Goal: Find specific page/section: Find specific page/section

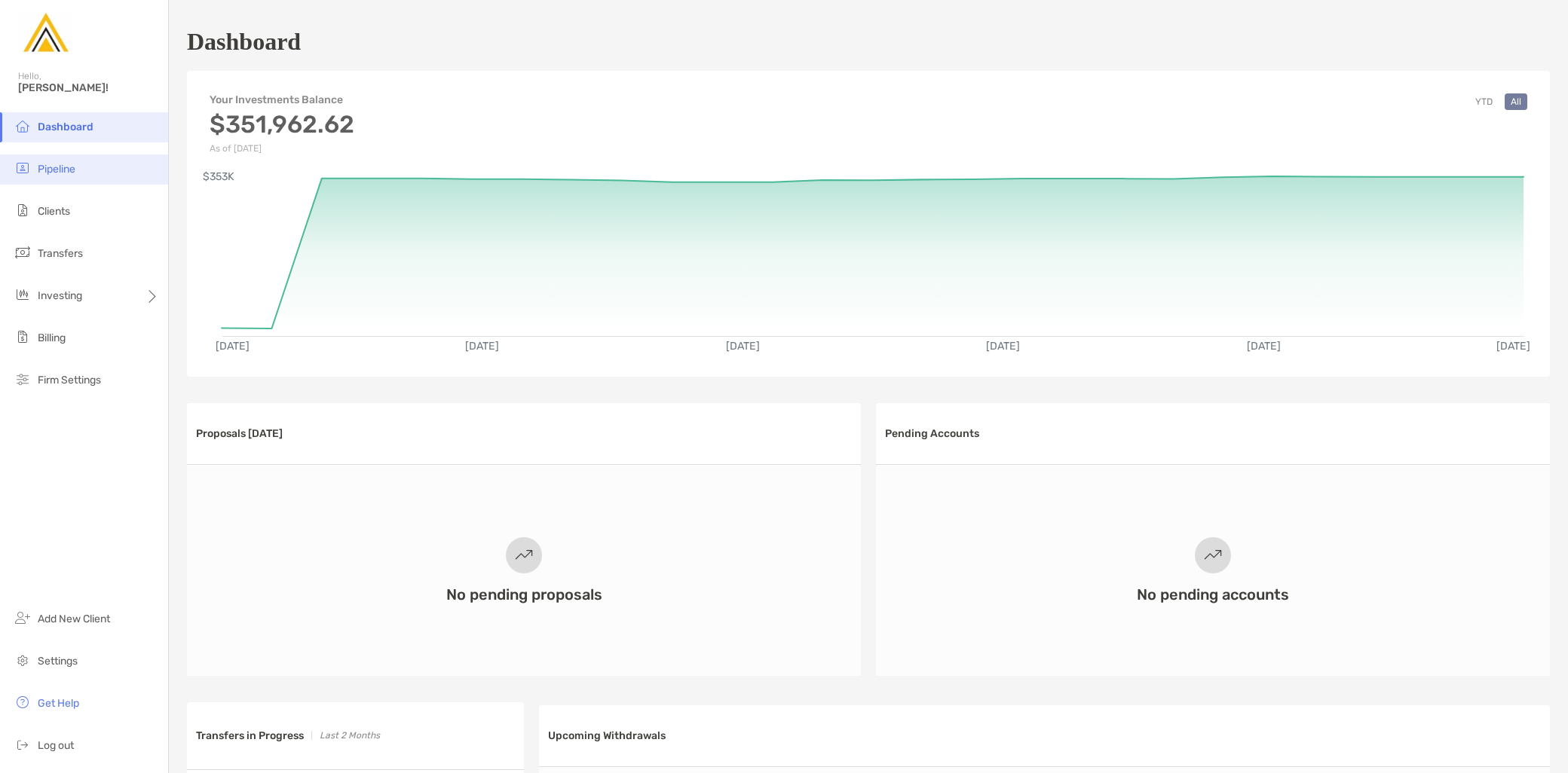
click at [91, 184] on li "Pipeline" at bounding box center [84, 170] width 168 height 30
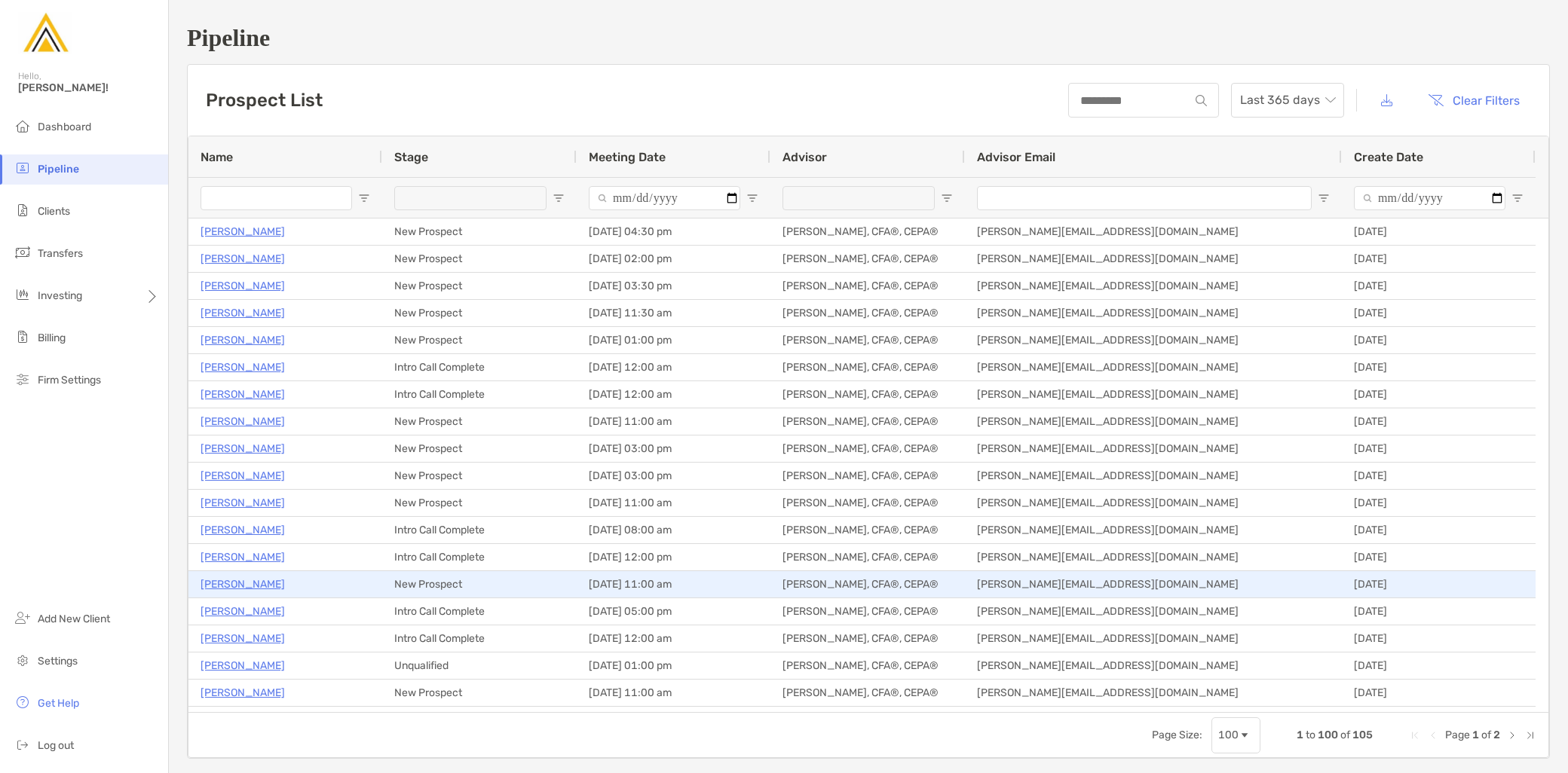
type input "**********"
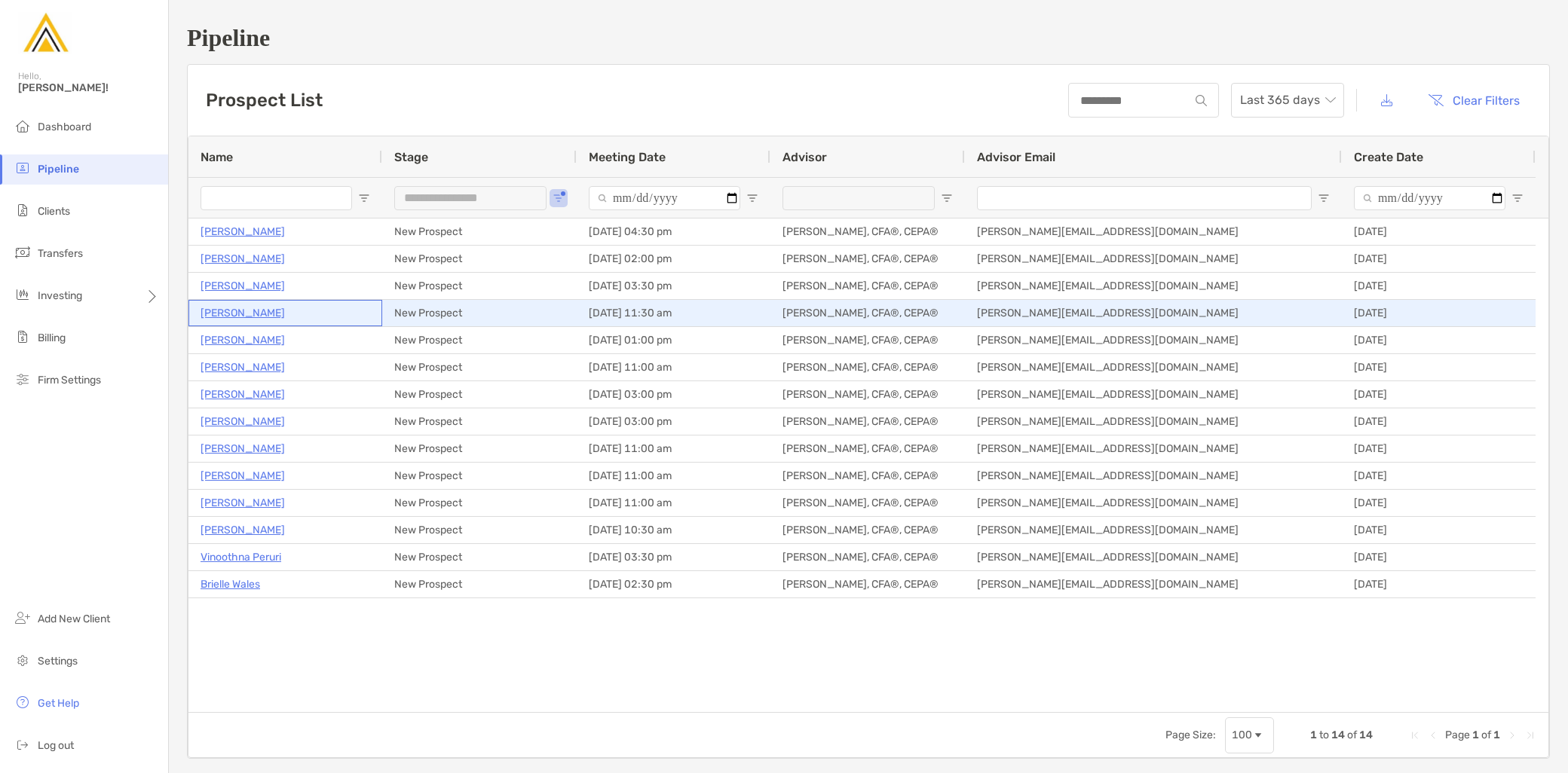
click at [261, 311] on p "[PERSON_NAME]" at bounding box center [243, 313] width 84 height 19
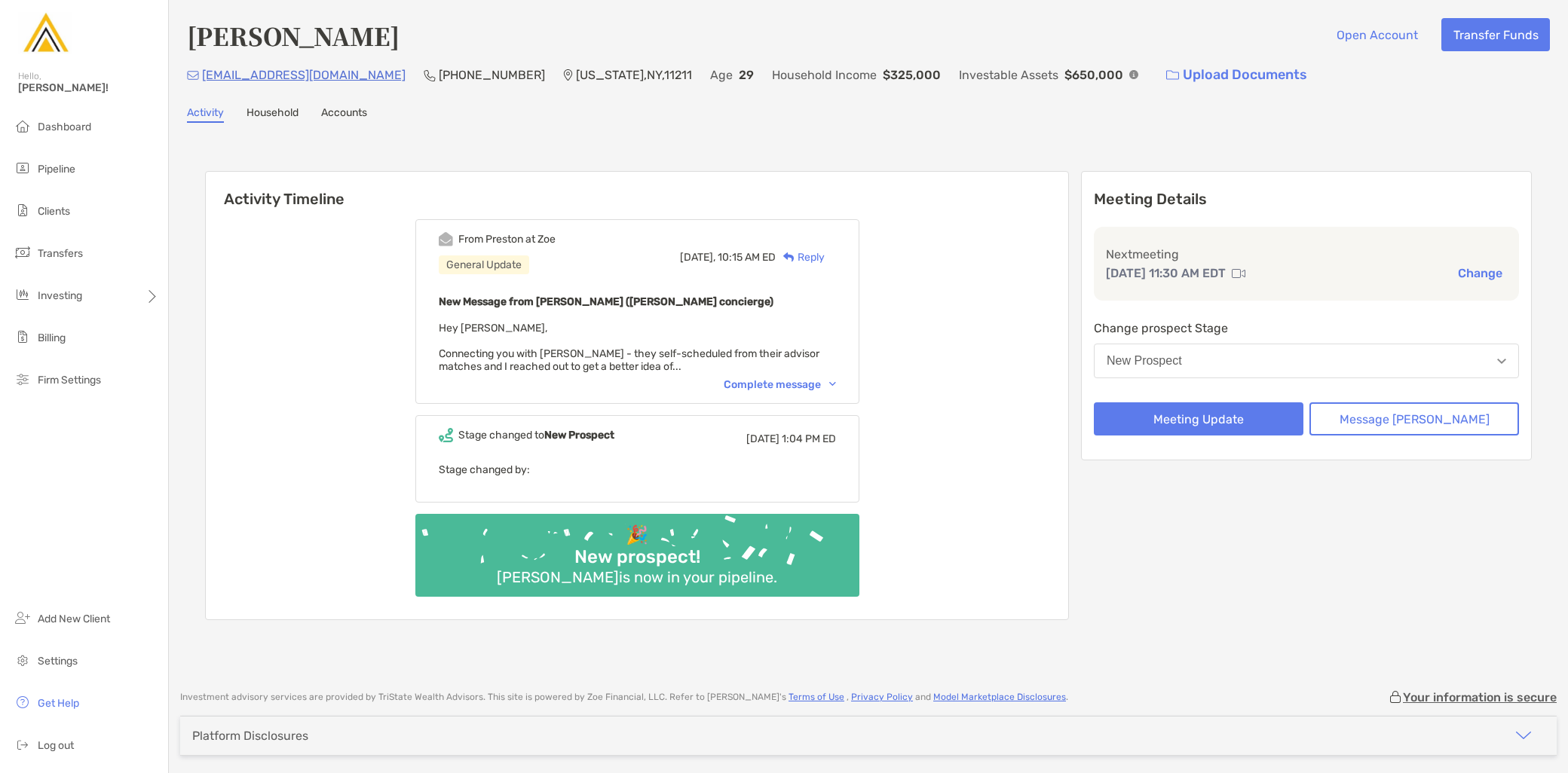
click at [794, 378] on div "Complete message" at bounding box center [780, 385] width 112 height 13
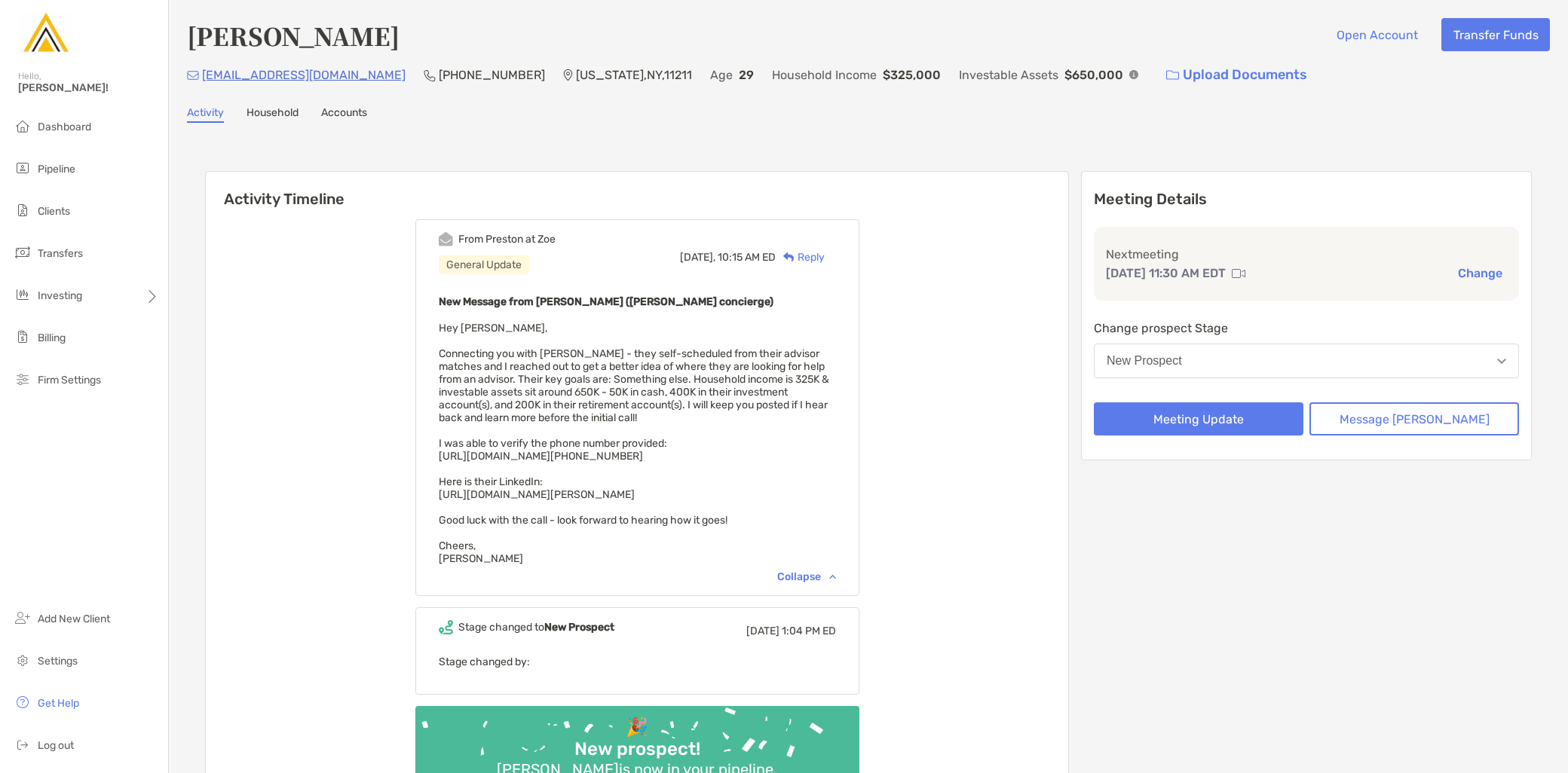
click at [703, 495] on div "New Message from Preston Buhrmaster (Zoe concierge) Hey Jeff, Connecting you wi…" at bounding box center [638, 429] width 398 height 273
drag, startPoint x: 694, startPoint y: 485, endPoint x: 455, endPoint y: 484, distance: 239.0
click at [455, 484] on div "From Preston at Zoe General Update Yesterday, 10:15 AM ED Reply New Message fro…" at bounding box center [638, 408] width 445 height 377
copy span "https://www.linkedin.com/in/mitch-goldhaber/"
click at [785, 425] on div "New Message from Preston Buhrmaster (Zoe concierge) Hey Jeff, Connecting you wi…" at bounding box center [638, 429] width 398 height 273
